Goal: Download file/media

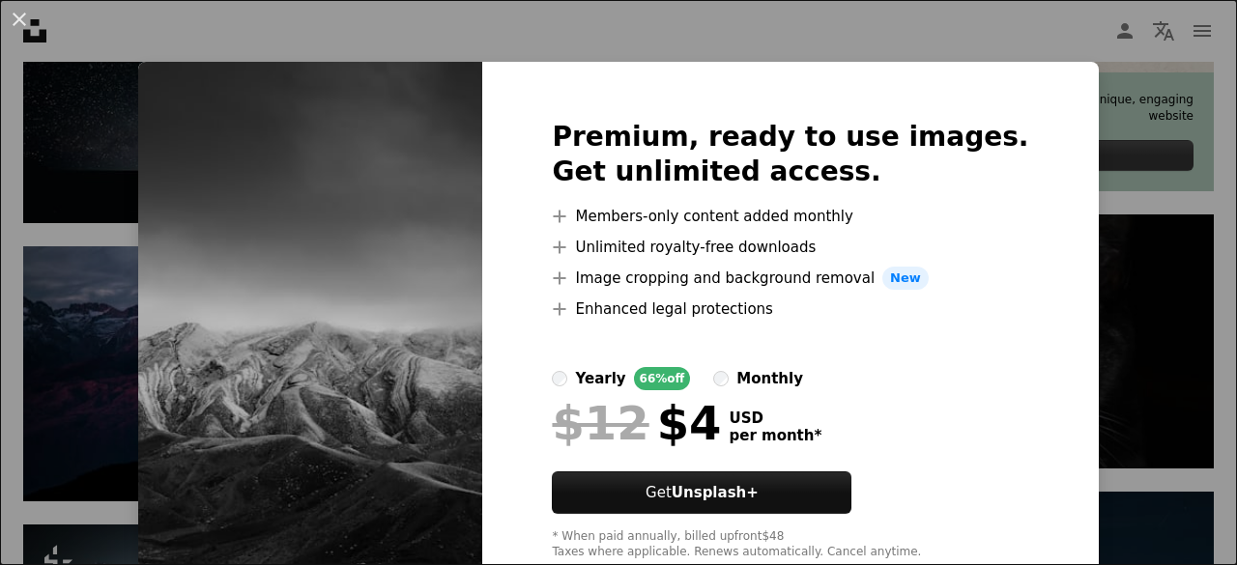
scroll to position [54, 0]
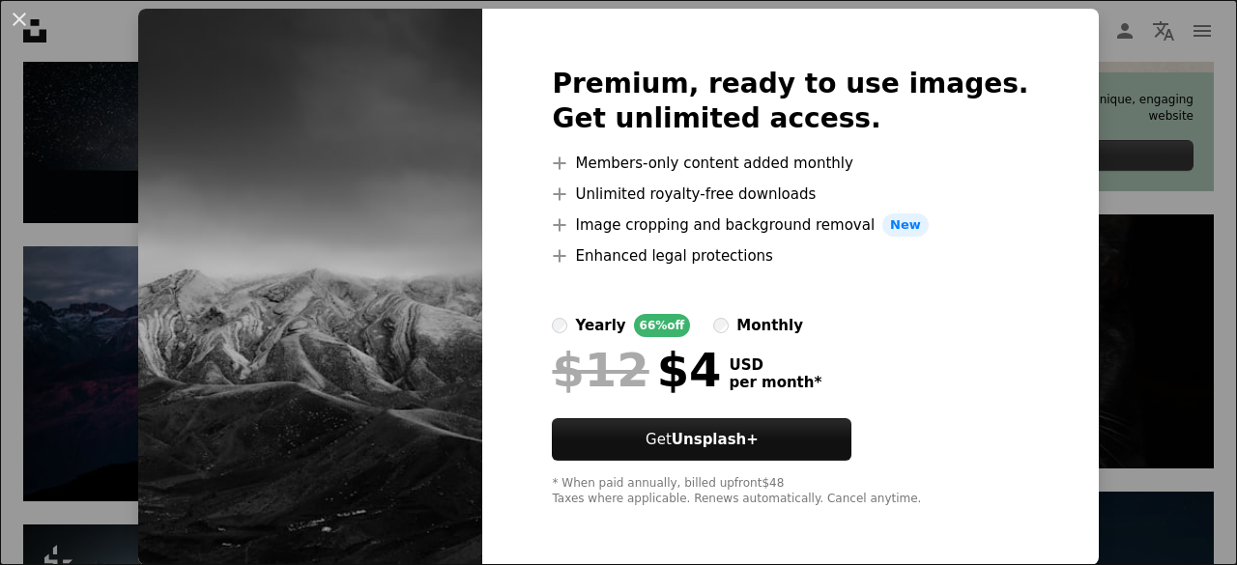
click at [285, 357] on img at bounding box center [310, 287] width 344 height 557
click at [21, 14] on button "An X shape" at bounding box center [19, 19] width 23 height 23
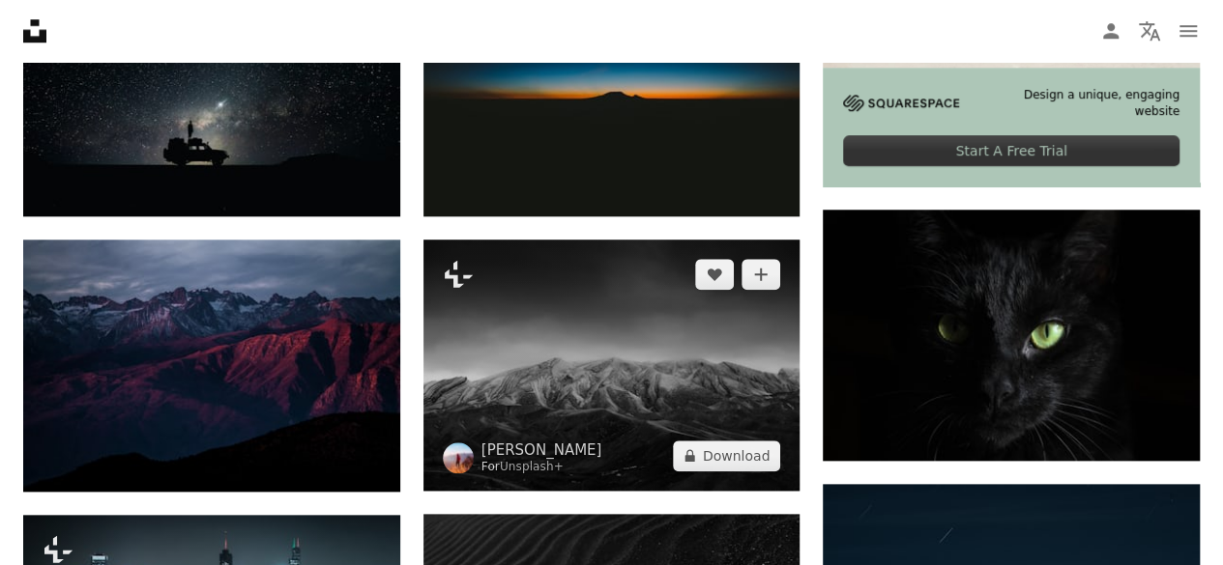
click at [613, 343] on img at bounding box center [611, 365] width 377 height 251
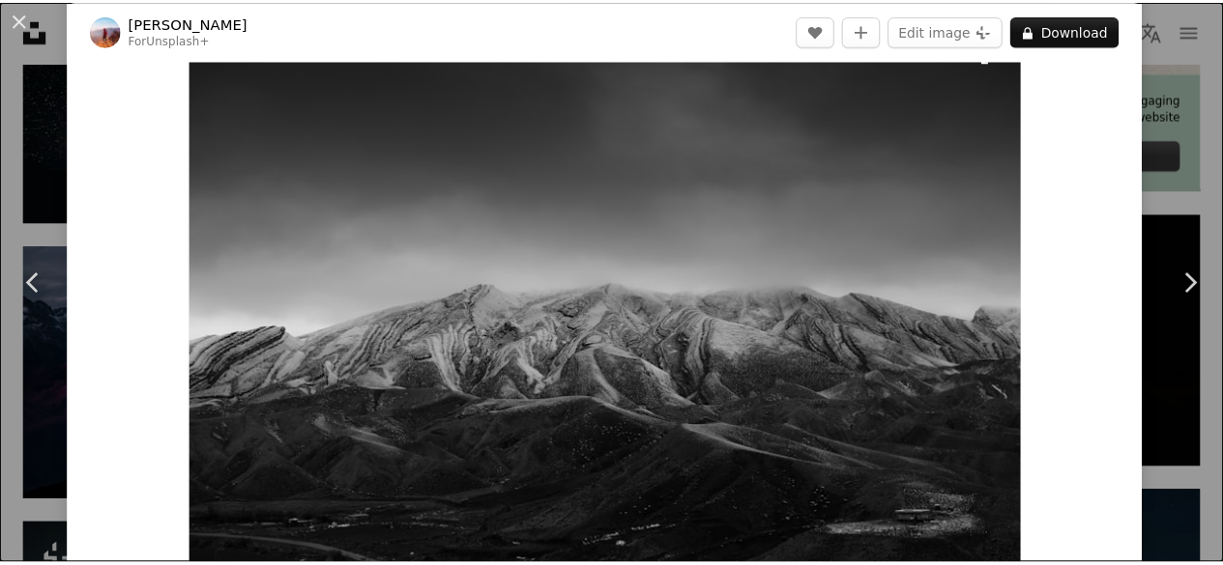
scroll to position [65, 0]
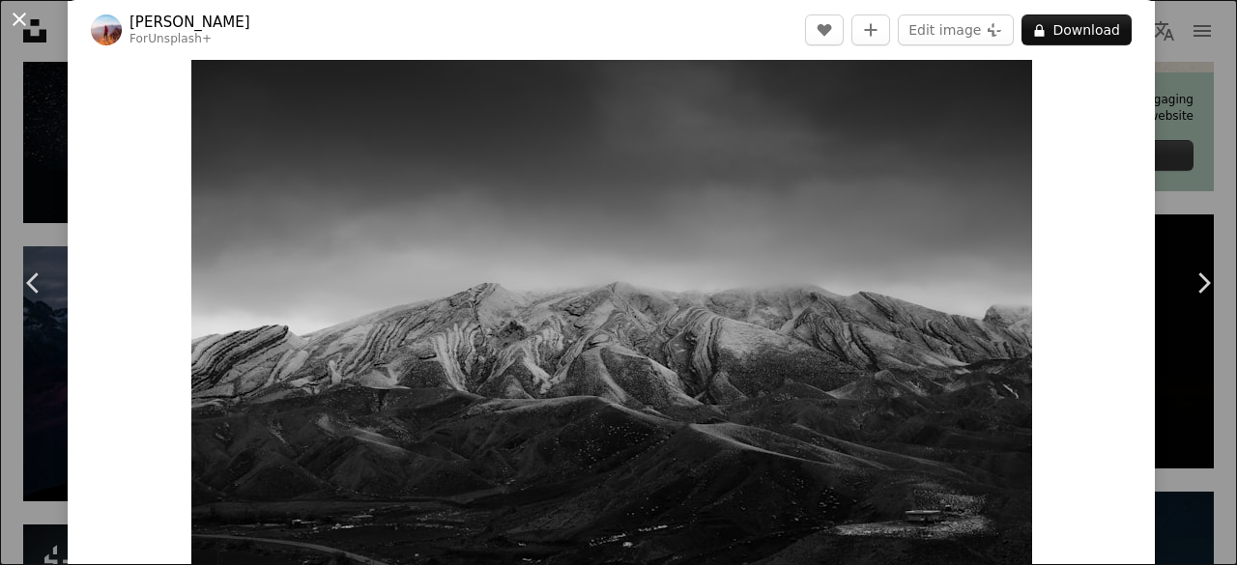
click at [20, 16] on button "An X shape" at bounding box center [19, 19] width 23 height 23
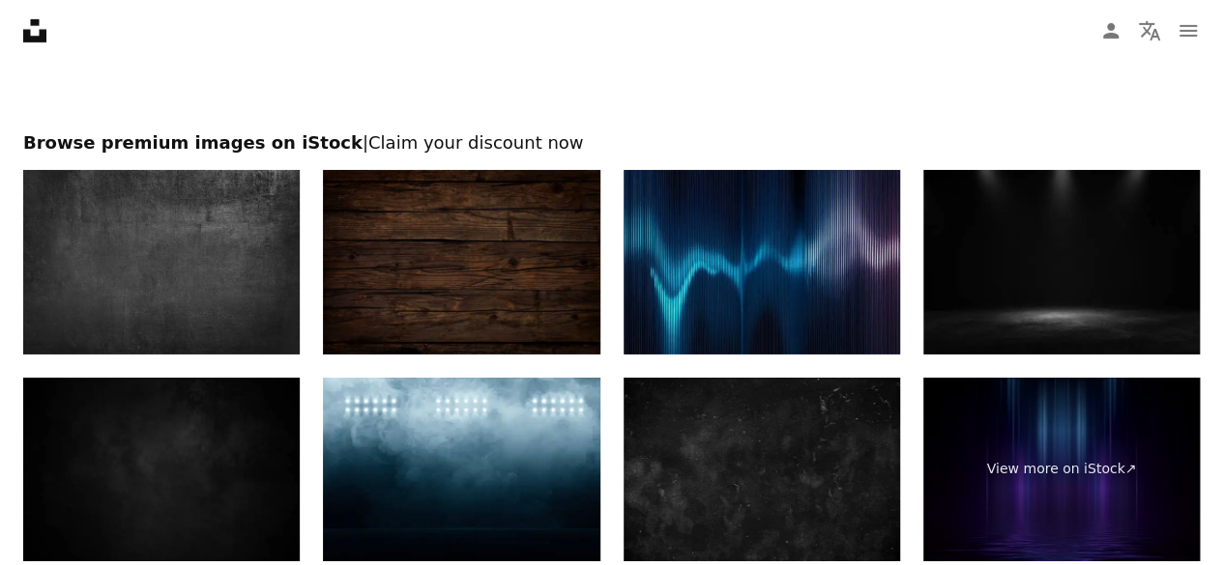
scroll to position [3382, 0]
